Goal: Task Accomplishment & Management: Manage account settings

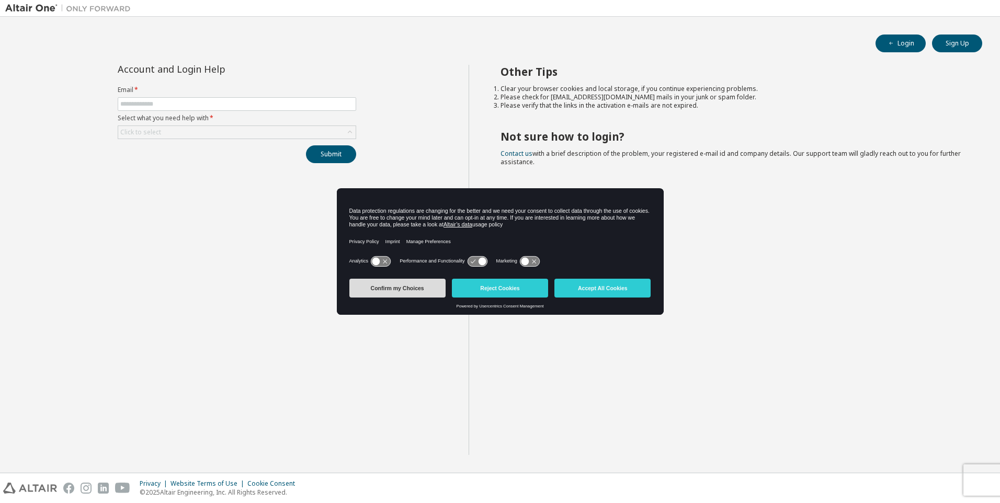
click at [404, 296] on button "Confirm my Choices" at bounding box center [397, 288] width 96 height 19
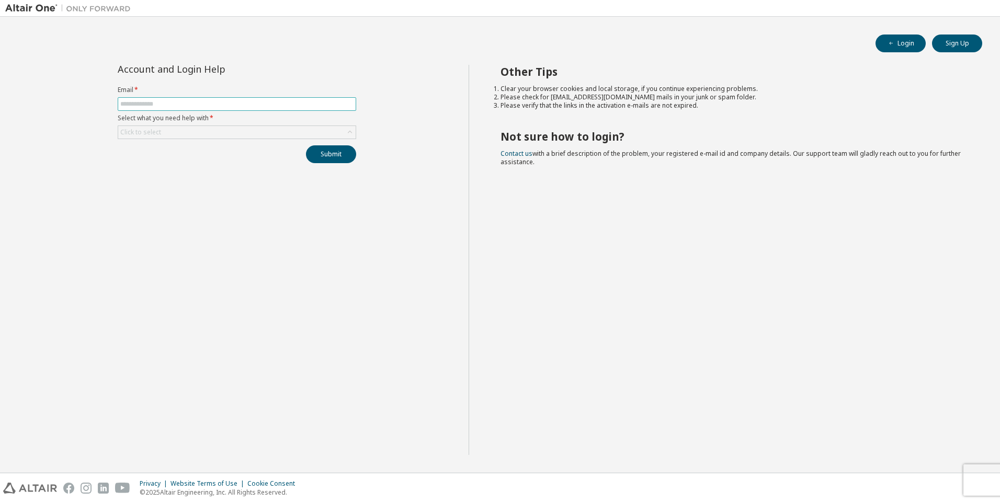
click at [225, 103] on input "text" at bounding box center [236, 104] width 233 height 8
click at [952, 46] on button "Sign Up" at bounding box center [957, 44] width 50 height 18
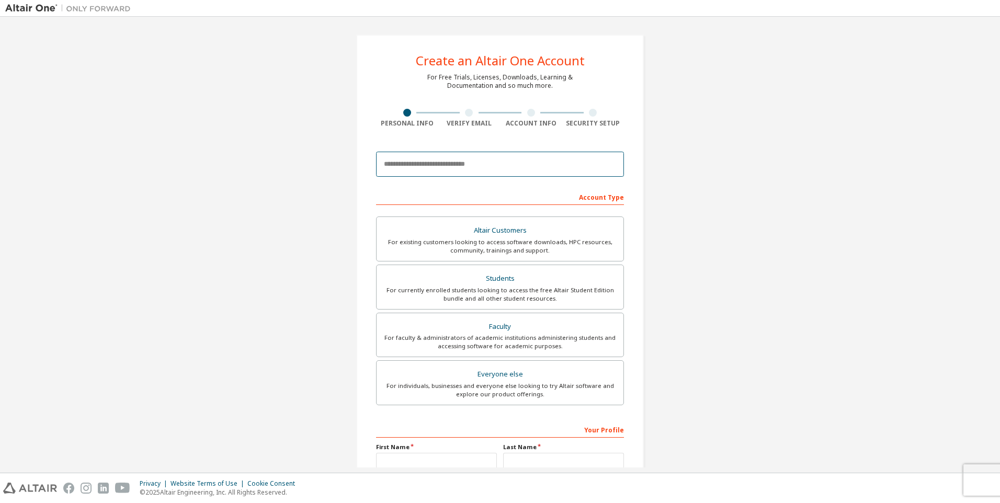
click at [502, 159] on input "email" at bounding box center [500, 164] width 248 height 25
type input "**********"
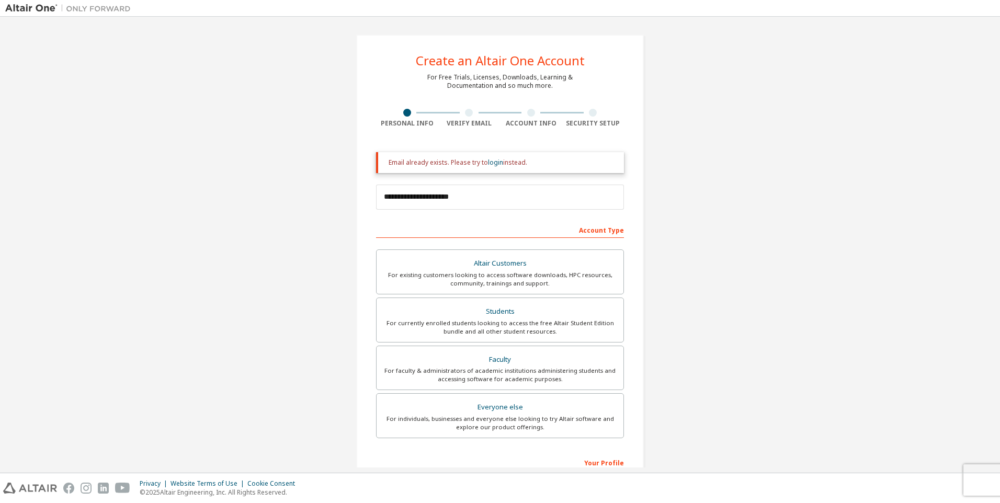
click at [21, 9] on img at bounding box center [70, 8] width 131 height 10
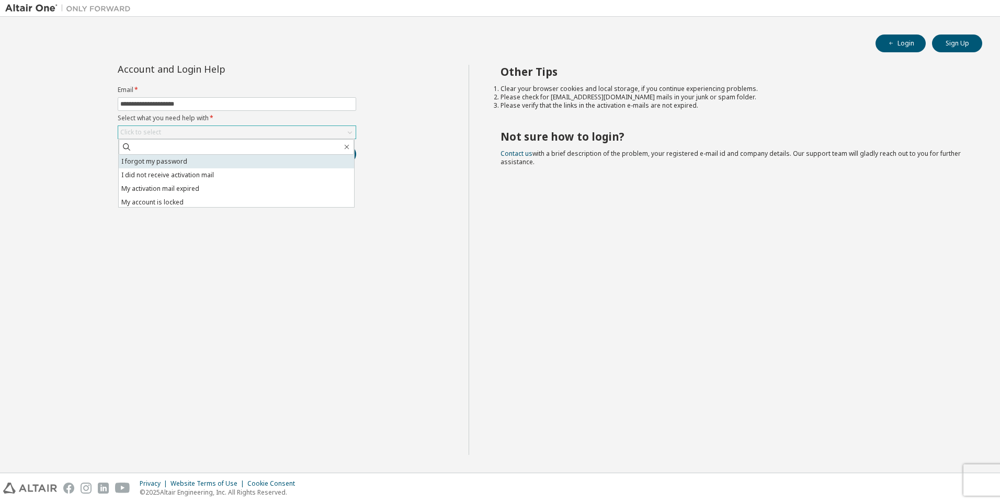
click at [178, 164] on li "I forgot my password" at bounding box center [236, 162] width 235 height 14
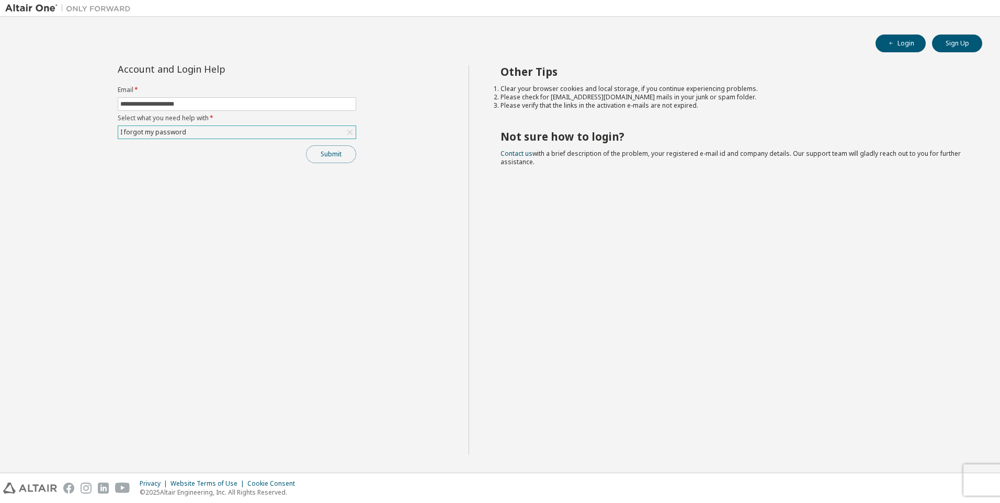
click at [333, 153] on button "Submit" at bounding box center [331, 154] width 50 height 18
click at [332, 157] on button "Submit" at bounding box center [331, 154] width 50 height 18
